Goal: Task Accomplishment & Management: Use online tool/utility

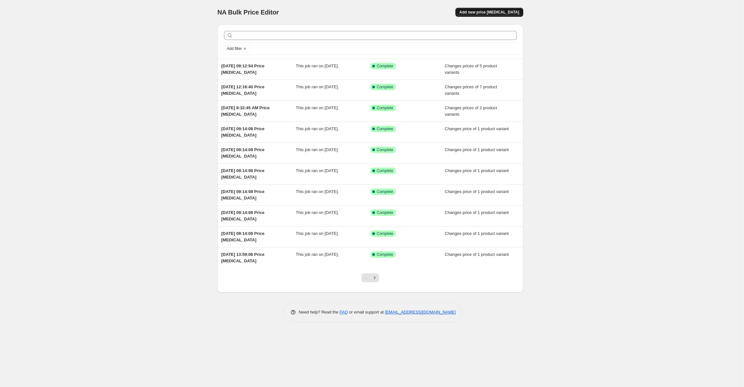
click at [489, 14] on span "Add new price change job" at bounding box center [489, 12] width 60 height 5
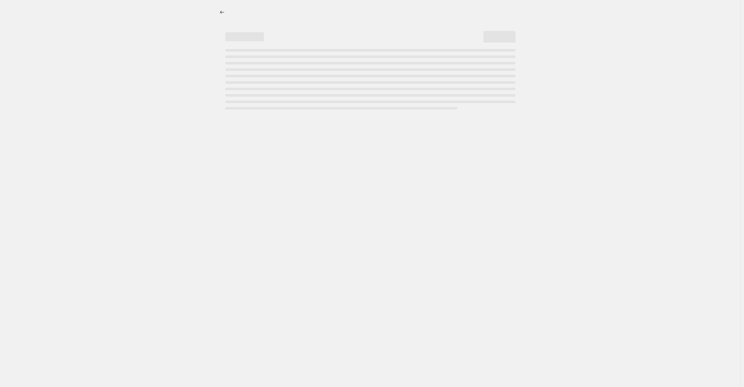
select select "percentage"
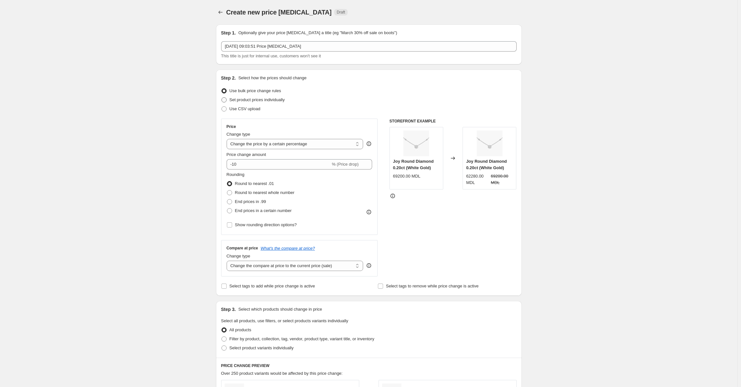
click at [226, 98] on span at bounding box center [223, 99] width 5 height 5
click at [222, 98] on input "Set product prices individually" at bounding box center [221, 97] width 0 height 0
radio input "true"
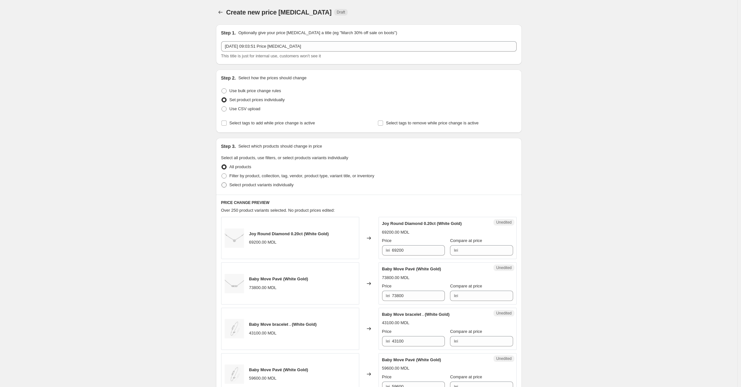
click at [226, 184] on span at bounding box center [223, 184] width 5 height 5
click at [222, 183] on input "Select product variants individually" at bounding box center [221, 182] width 0 height 0
radio input "true"
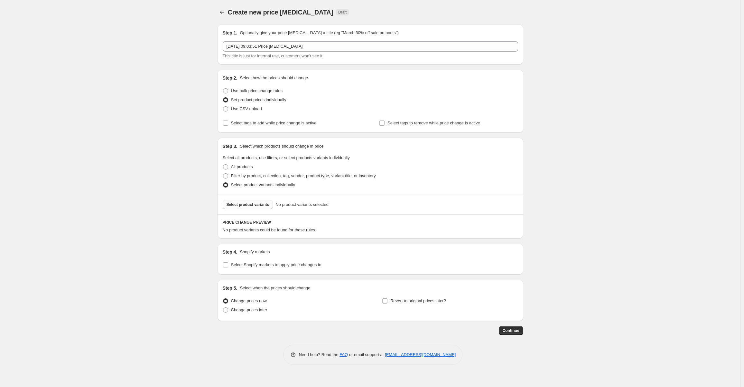
click at [252, 203] on span "Select product variants" at bounding box center [248, 204] width 43 height 5
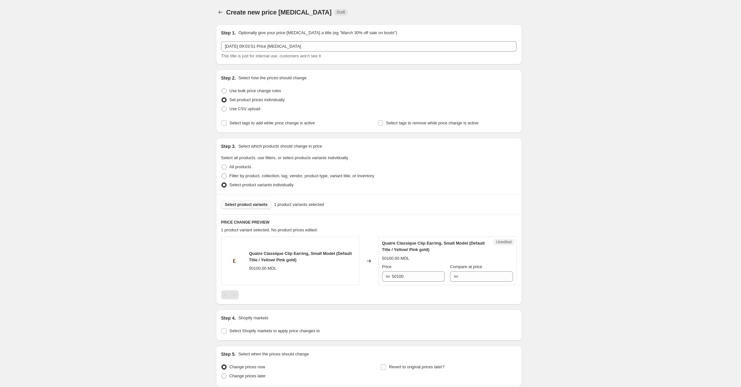
click at [254, 204] on span "Select product variants" at bounding box center [246, 204] width 43 height 5
click at [257, 207] on button "Select product variants" at bounding box center [246, 204] width 51 height 9
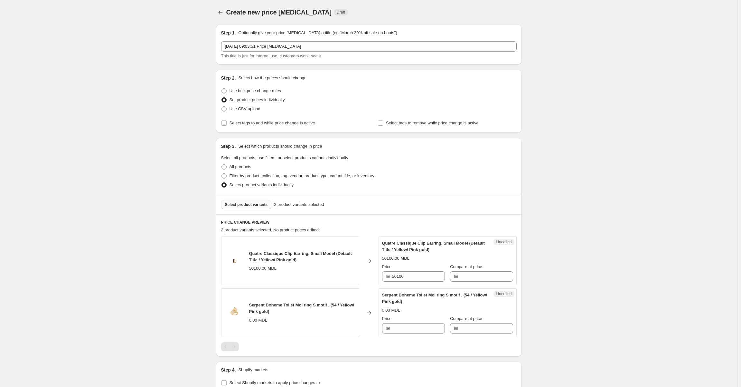
click at [248, 205] on span "Select product variants" at bounding box center [246, 204] width 43 height 5
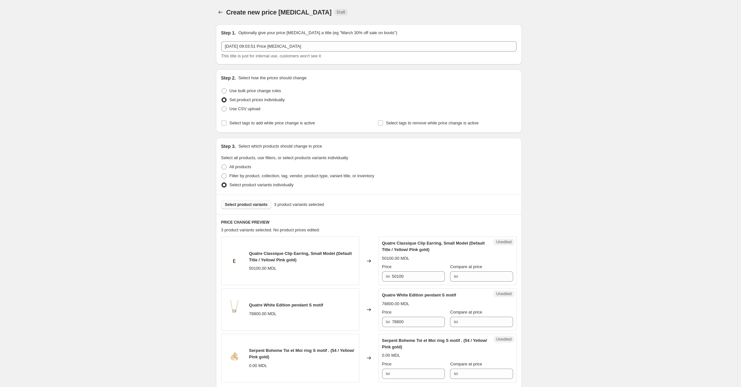
click at [263, 206] on span "Select product variants" at bounding box center [246, 204] width 43 height 5
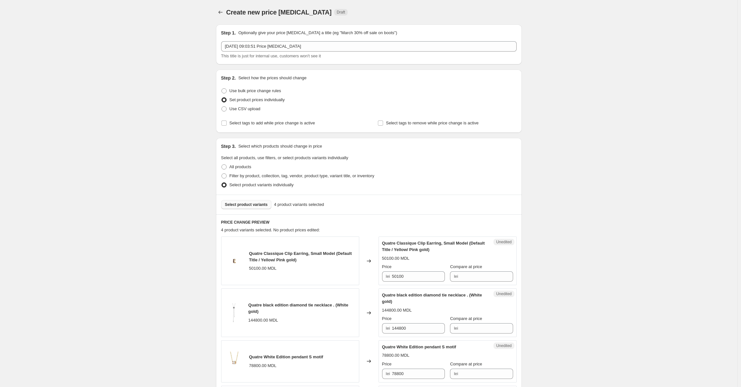
click at [260, 204] on span "Select product variants" at bounding box center [246, 204] width 43 height 5
click at [241, 204] on span "Select product variants" at bounding box center [246, 204] width 43 height 5
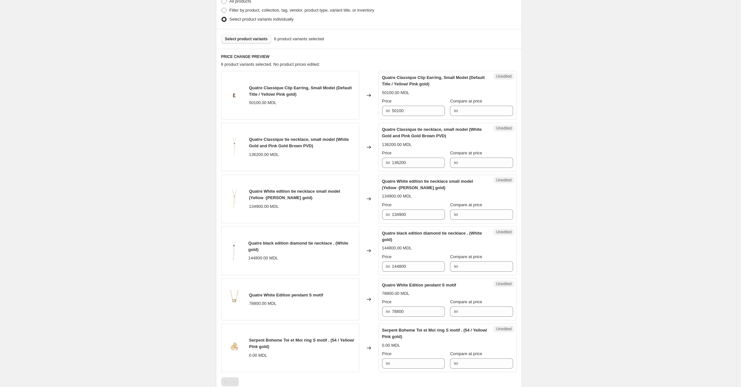
scroll to position [129, 0]
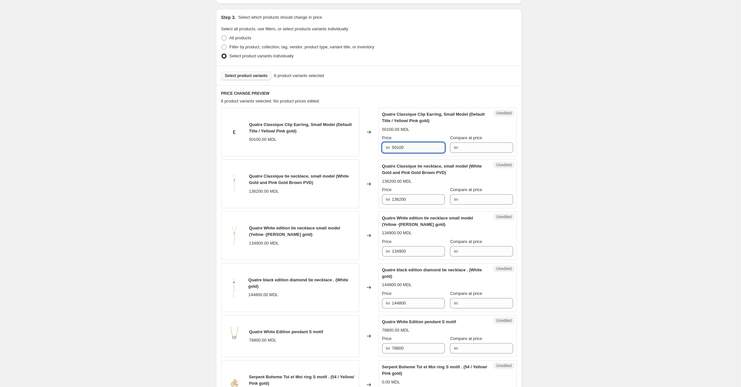
click at [410, 146] on input "50100" at bounding box center [418, 147] width 53 height 10
drag, startPoint x: 407, startPoint y: 150, endPoint x: 388, endPoint y: 150, distance: 18.7
click at [388, 150] on div "lei 50100" at bounding box center [413, 147] width 63 height 10
type input "52400"
click at [419, 185] on div "Quatre Classique tie necklace, small model (White Gold and Pink Gold Brown PVD)…" at bounding box center [447, 184] width 131 height 42
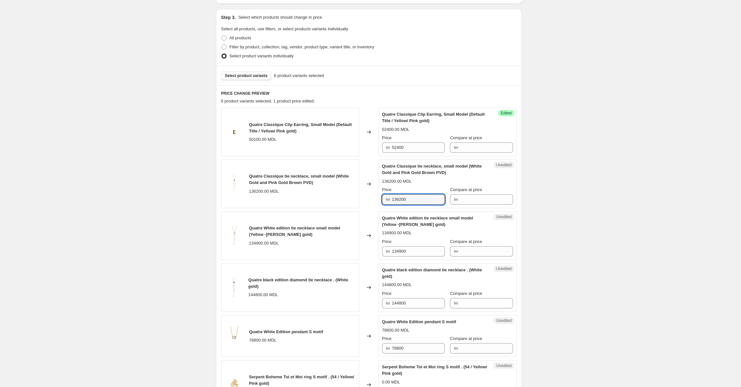
drag, startPoint x: 415, startPoint y: 200, endPoint x: 389, endPoint y: 199, distance: 25.8
click at [389, 199] on div "lei 136200" at bounding box center [413, 199] width 63 height 10
type input "139000"
click at [440, 179] on div "136200.00 MDL" at bounding box center [447, 181] width 131 height 6
drag, startPoint x: 418, startPoint y: 251, endPoint x: 394, endPoint y: 252, distance: 23.8
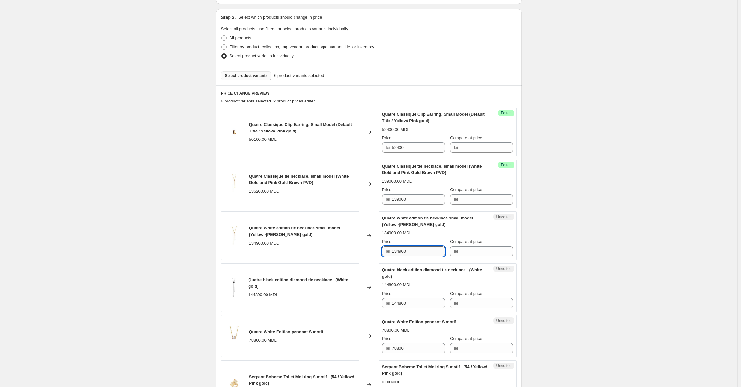
click at [394, 252] on input "134900" at bounding box center [418, 251] width 53 height 10
type input "137000"
click at [425, 236] on div "134900.00 MDL" at bounding box center [447, 233] width 131 height 6
drag, startPoint x: 408, startPoint y: 302, endPoint x: 393, endPoint y: 302, distance: 15.5
click at [393, 302] on div "lei 144800" at bounding box center [413, 303] width 63 height 10
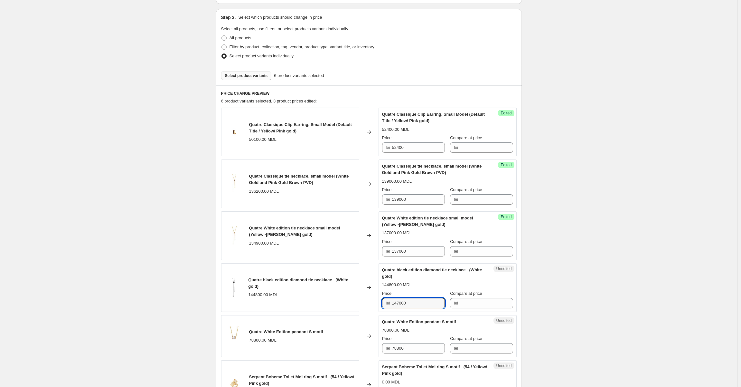
type input "147000"
click at [429, 285] on div "144800.00 MDL" at bounding box center [447, 284] width 131 height 6
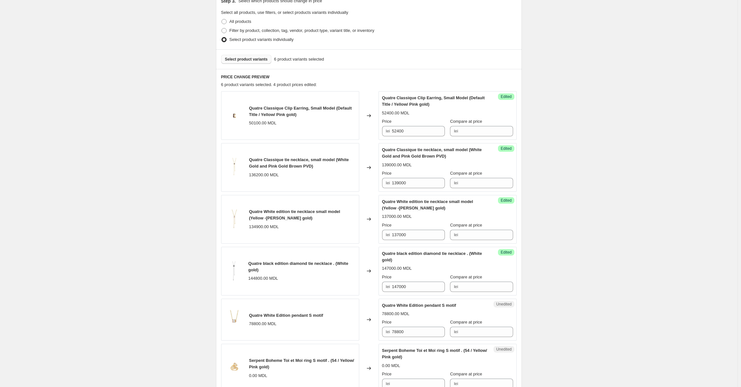
scroll to position [161, 0]
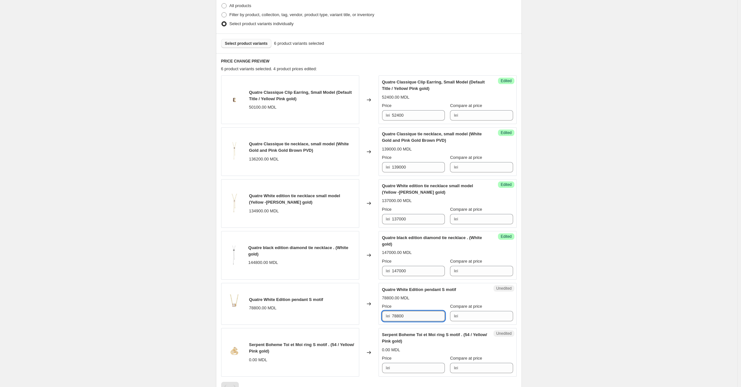
click at [408, 317] on input "78800" at bounding box center [418, 316] width 53 height 10
drag, startPoint x: 408, startPoint y: 317, endPoint x: 391, endPoint y: 317, distance: 17.1
click at [391, 317] on div "lei 78800" at bounding box center [413, 316] width 63 height 10
type input "80400"
click at [416, 298] on div "80400.00 MDL" at bounding box center [447, 298] width 131 height 6
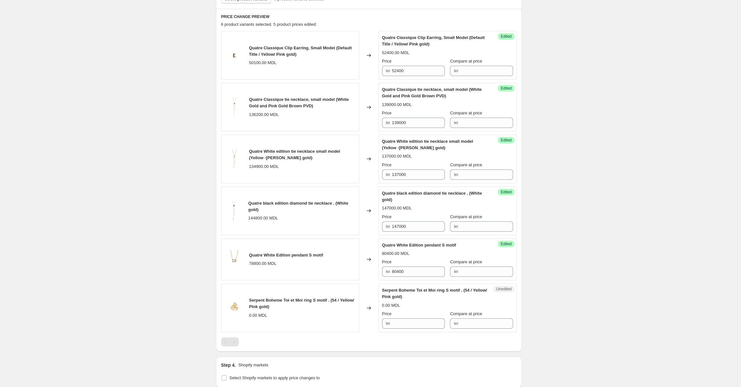
scroll to position [225, 0]
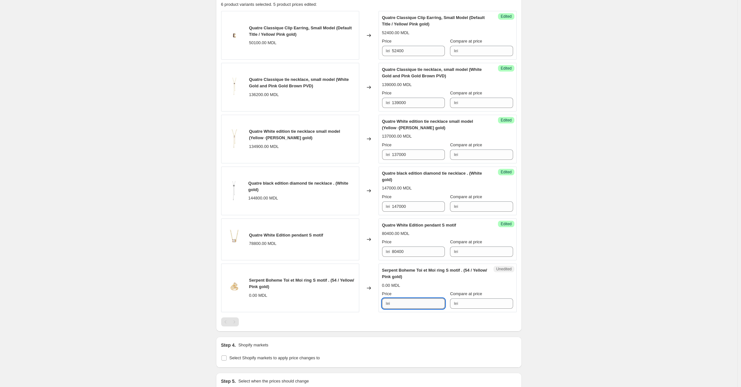
click at [403, 301] on input "Price" at bounding box center [418, 303] width 53 height 10
type input "221000"
click at [420, 283] on div "221000.00 MDL" at bounding box center [447, 285] width 131 height 6
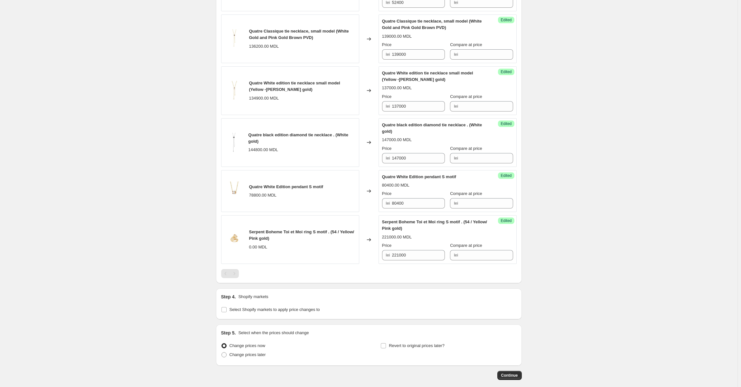
scroll to position [306, 0]
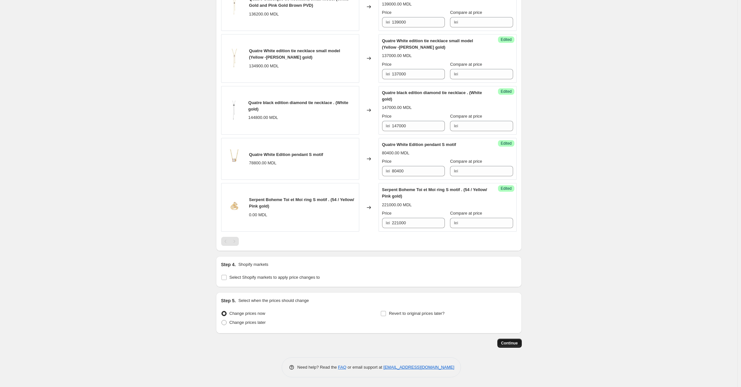
click at [510, 343] on span "Continue" at bounding box center [509, 342] width 17 height 5
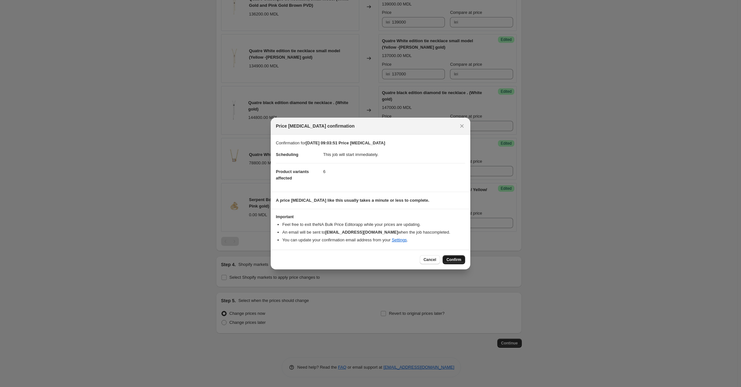
click at [457, 262] on span "Confirm" at bounding box center [453, 259] width 15 height 5
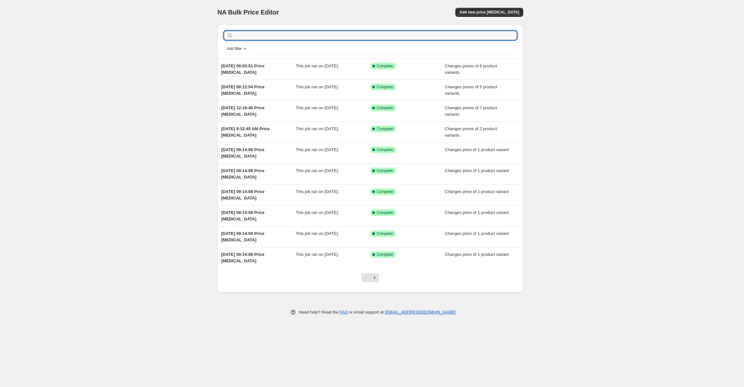
click at [249, 36] on input "text" at bounding box center [375, 35] width 283 height 9
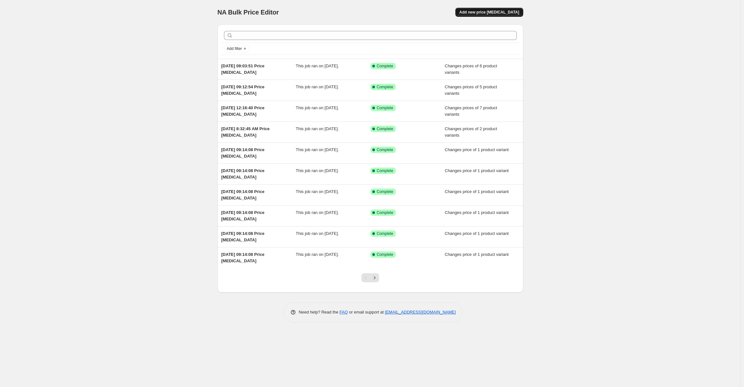
click at [489, 11] on span "Add new price change job" at bounding box center [489, 12] width 60 height 5
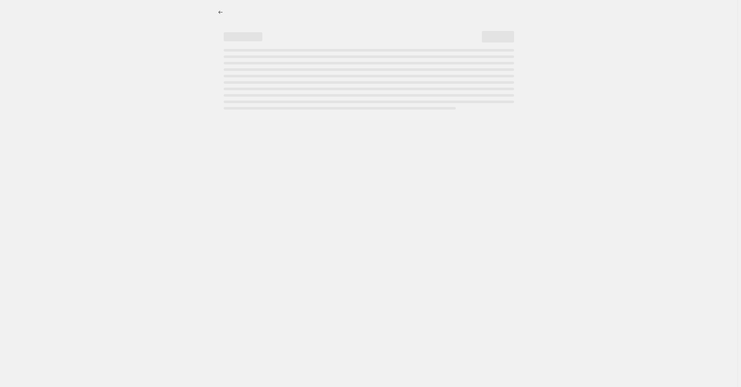
select select "percentage"
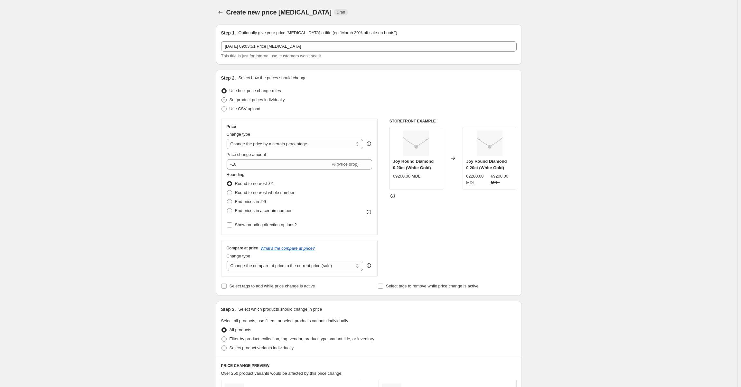
click at [227, 99] on span at bounding box center [223, 99] width 5 height 5
click at [222, 98] on input "Set product prices individually" at bounding box center [221, 97] width 0 height 0
radio input "true"
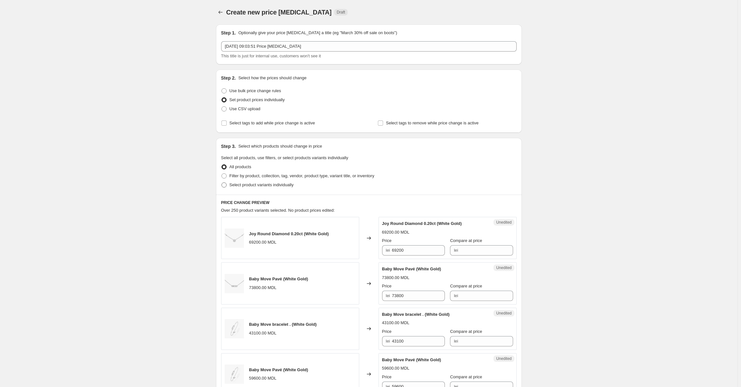
click at [223, 186] on span at bounding box center [223, 184] width 5 height 5
click at [222, 183] on input "Select product variants individually" at bounding box center [221, 182] width 0 height 0
radio input "true"
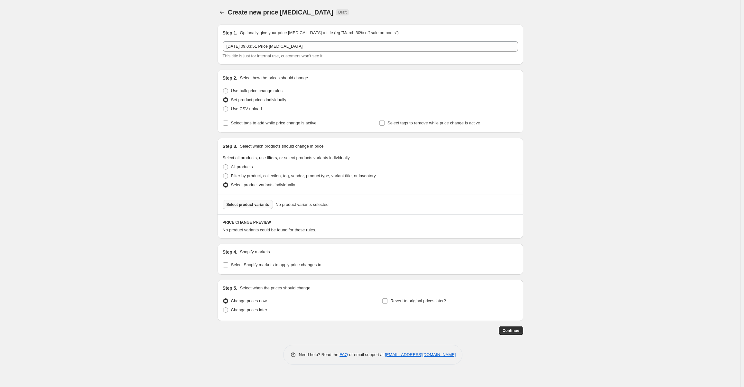
click at [256, 207] on span "Select product variants" at bounding box center [248, 204] width 43 height 5
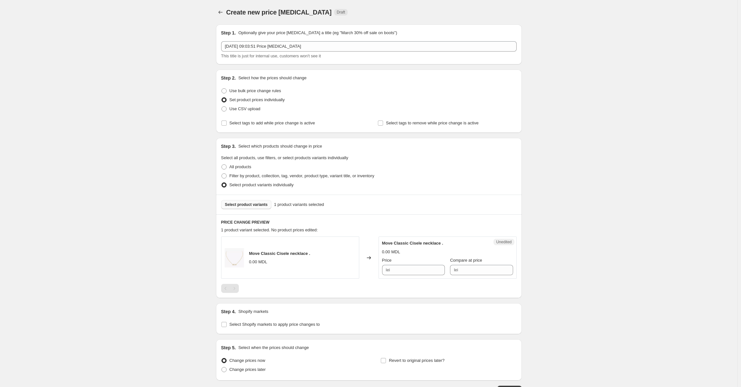
click at [244, 205] on span "Select product variants" at bounding box center [246, 204] width 43 height 5
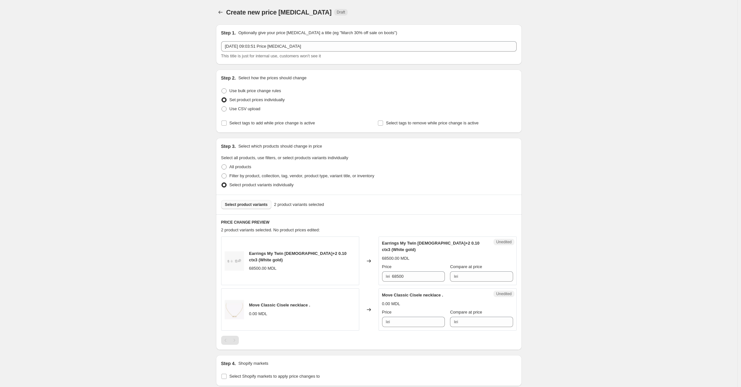
click at [249, 204] on span "Select product variants" at bounding box center [246, 204] width 43 height 5
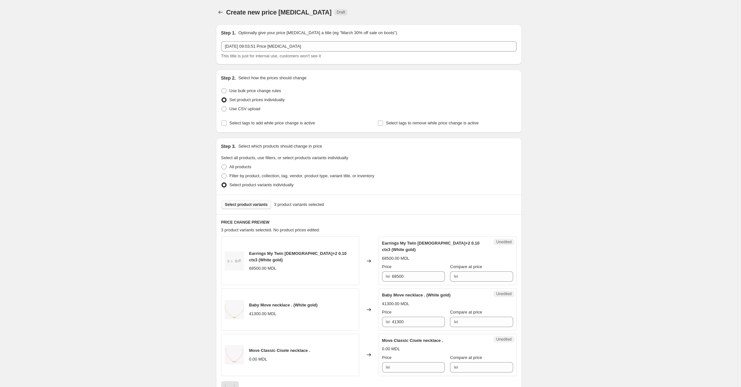
click at [242, 205] on span "Select product variants" at bounding box center [246, 204] width 43 height 5
click at [256, 202] on span "Select product variants" at bounding box center [246, 204] width 43 height 5
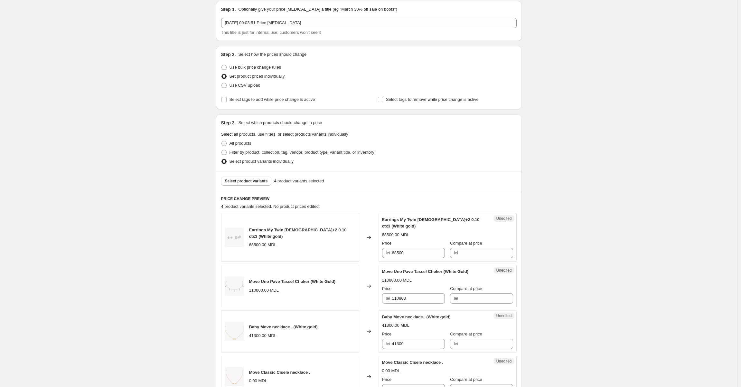
scroll to position [129, 0]
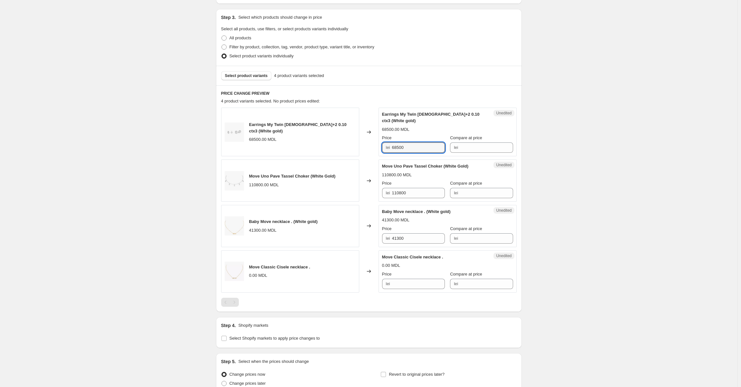
drag, startPoint x: 409, startPoint y: 142, endPoint x: 391, endPoint y: 140, distance: 18.1
click at [391, 142] on div "lei 68500" at bounding box center [413, 147] width 63 height 10
type input "69000"
click at [412, 135] on div "Price" at bounding box center [413, 138] width 63 height 6
drag, startPoint x: 413, startPoint y: 185, endPoint x: 392, endPoint y: 185, distance: 20.6
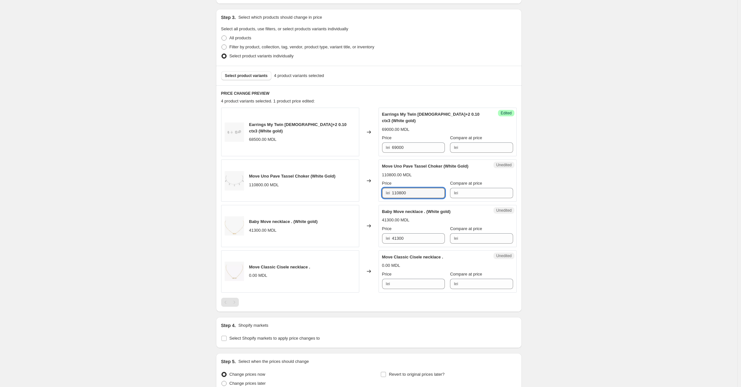
click at [392, 188] on div "lei 110800" at bounding box center [413, 193] width 63 height 10
type input "111600"
click at [424, 172] on div "111600.00 MDL" at bounding box center [447, 175] width 131 height 6
drag, startPoint x: 412, startPoint y: 234, endPoint x: 377, endPoint y: 227, distance: 35.7
click at [384, 233] on div "lei 41300" at bounding box center [413, 238] width 63 height 10
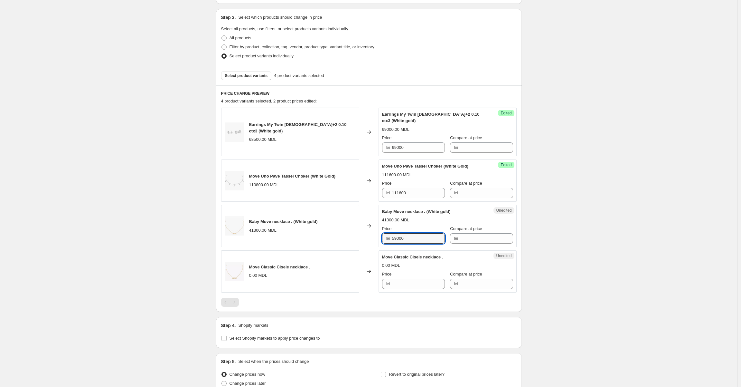
type input "59000"
click at [430, 217] on div "41300.00 MDL" at bounding box center [447, 220] width 131 height 6
click at [395, 280] on input "Price" at bounding box center [418, 283] width 53 height 10
click at [392, 278] on div "lei" at bounding box center [413, 283] width 63 height 10
type input "93000"
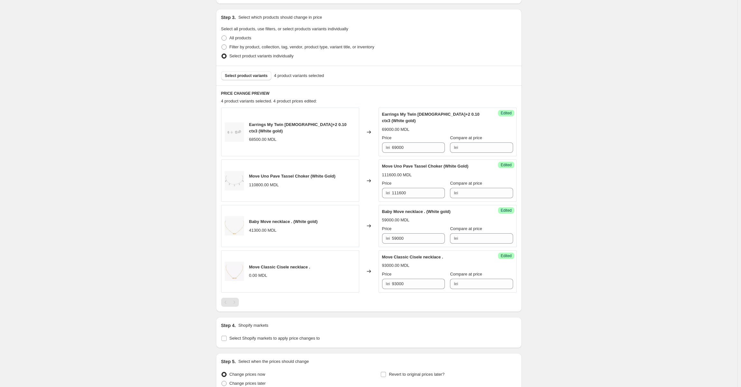
click at [436, 262] on div "93000.00 MDL" at bounding box center [447, 265] width 131 height 6
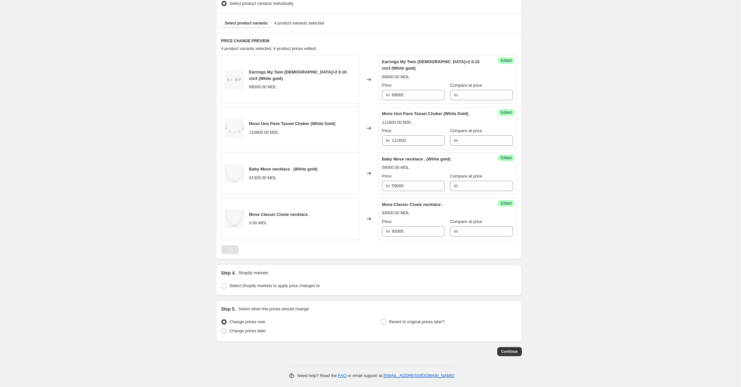
scroll to position [183, 0]
click at [511, 347] on span "Continue" at bounding box center [509, 349] width 17 height 5
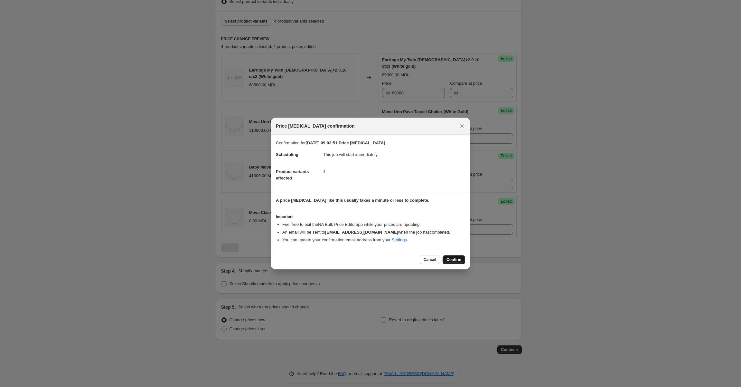
click at [454, 258] on span "Confirm" at bounding box center [453, 259] width 15 height 5
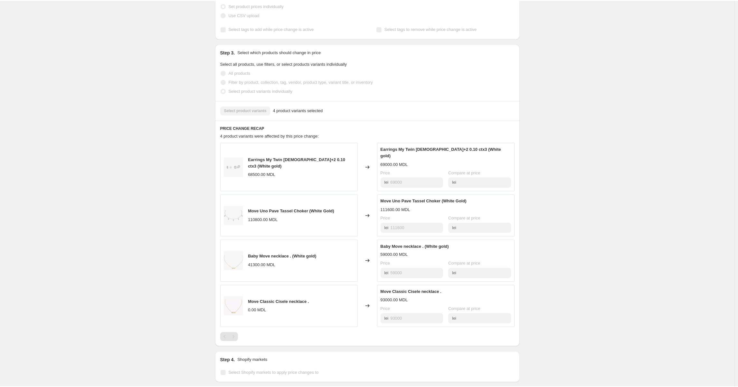
scroll to position [193, 0]
